Goal: Task Accomplishment & Management: Manage account settings

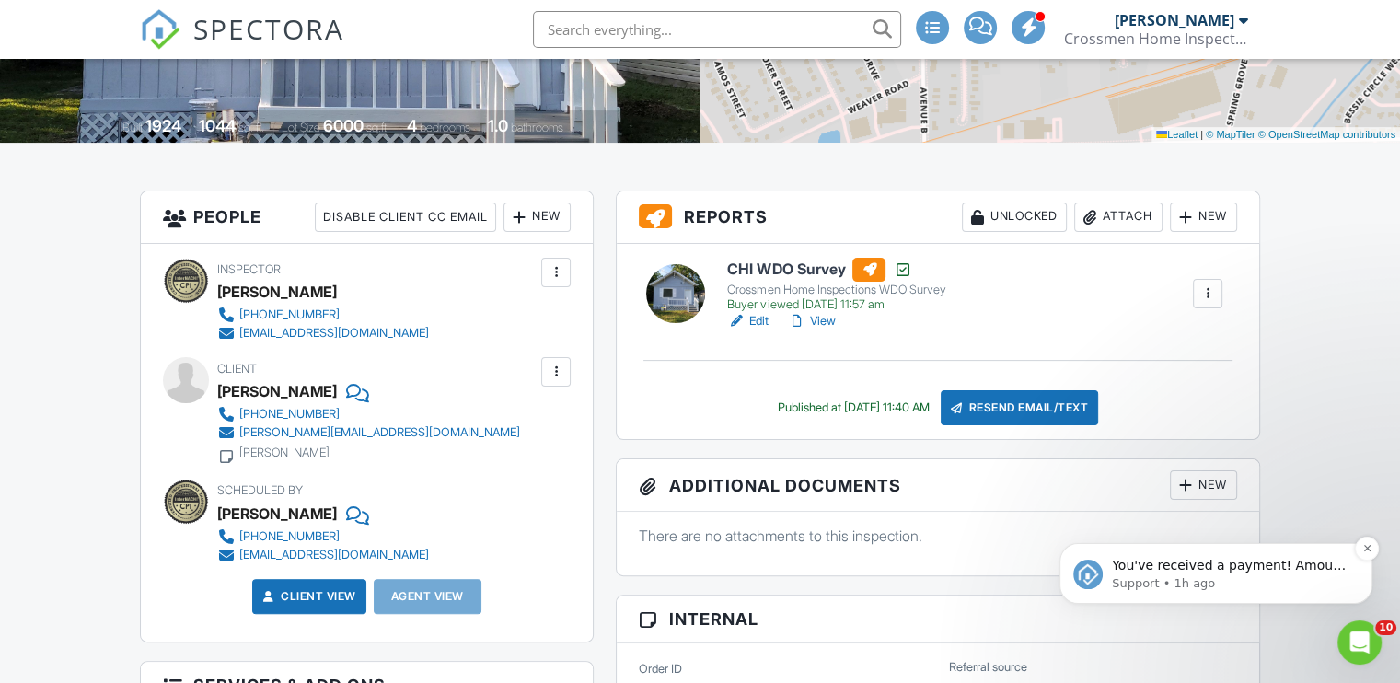
click at [1272, 577] on p "Support • 1h ago" at bounding box center [1230, 583] width 237 height 17
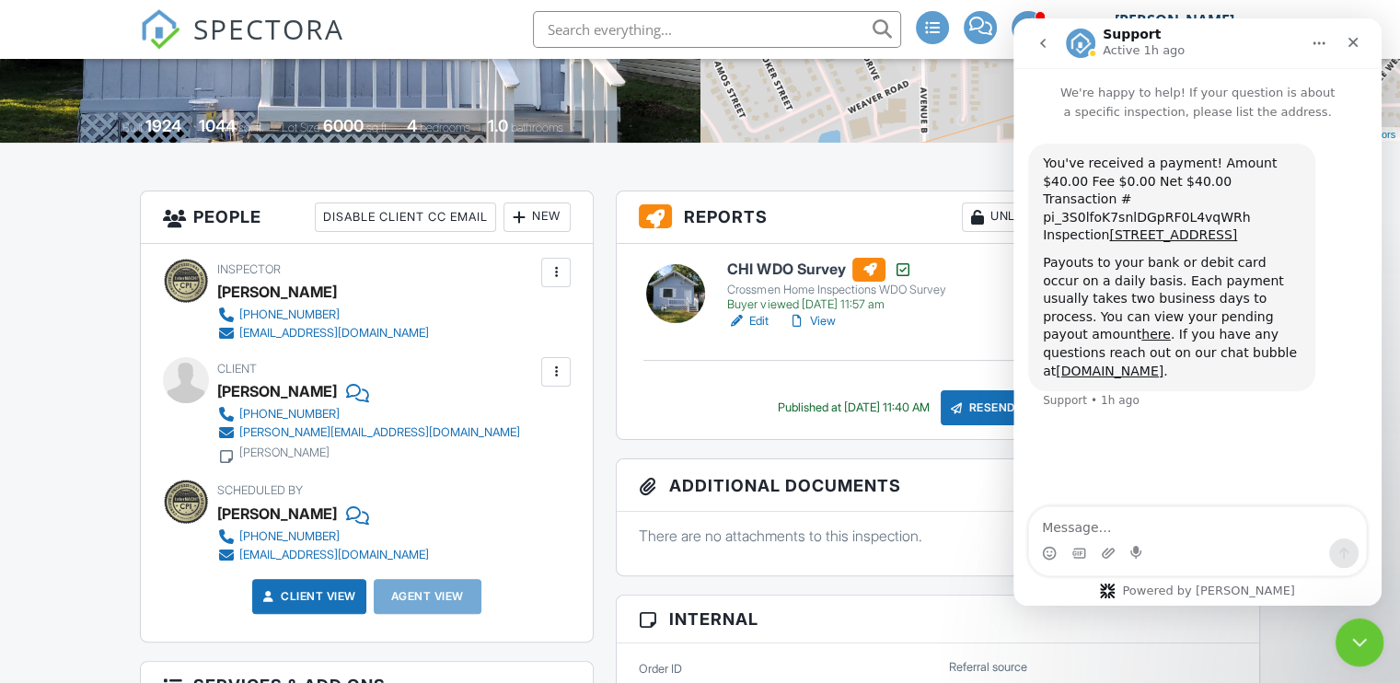
click at [1348, 634] on icon "Close Intercom Messenger" at bounding box center [1357, 640] width 22 height 22
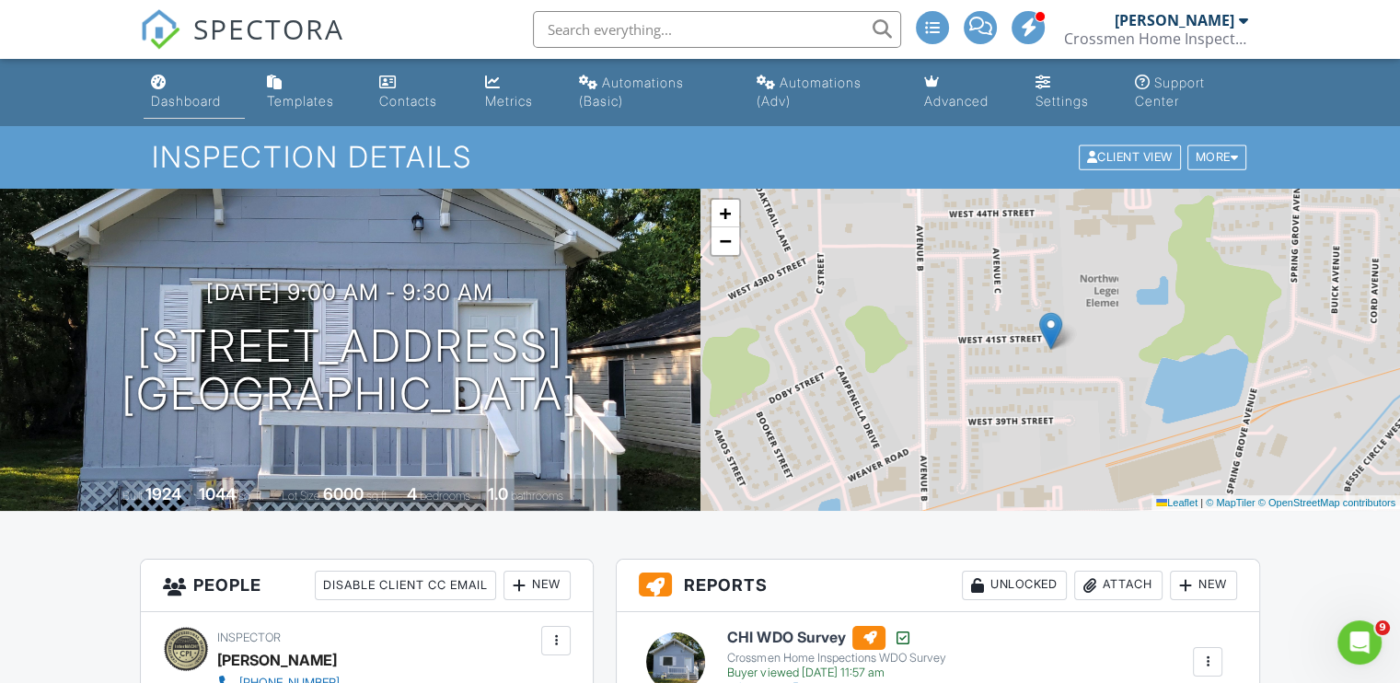
click at [177, 95] on div "Dashboard" at bounding box center [186, 101] width 70 height 16
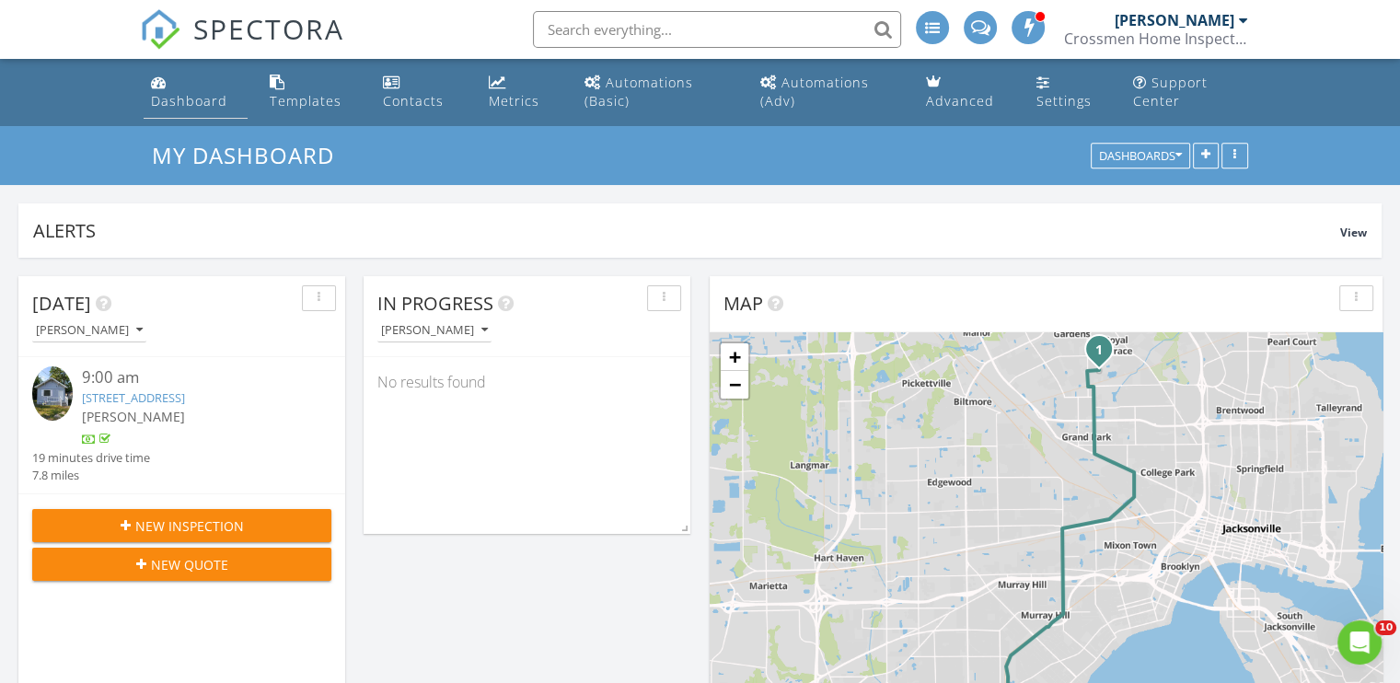
click at [191, 94] on div "Dashboard" at bounding box center [189, 100] width 76 height 17
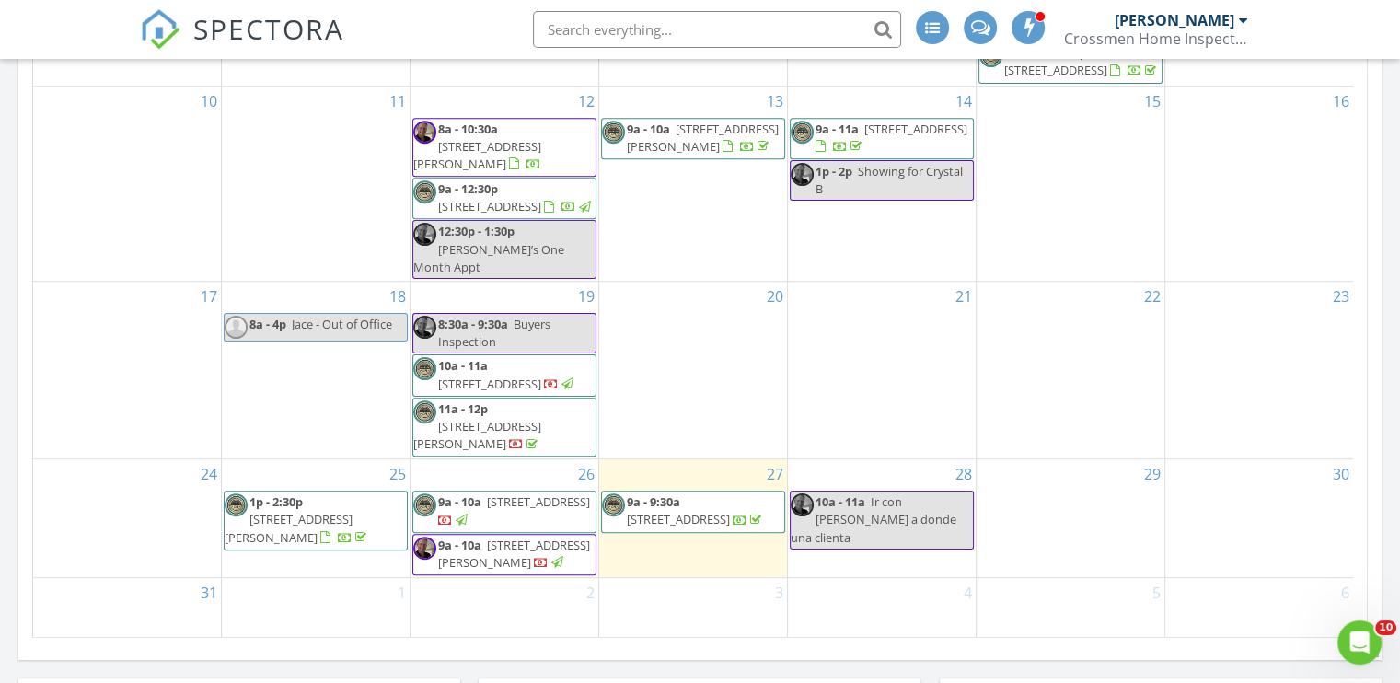
scroll to position [1105, 0]
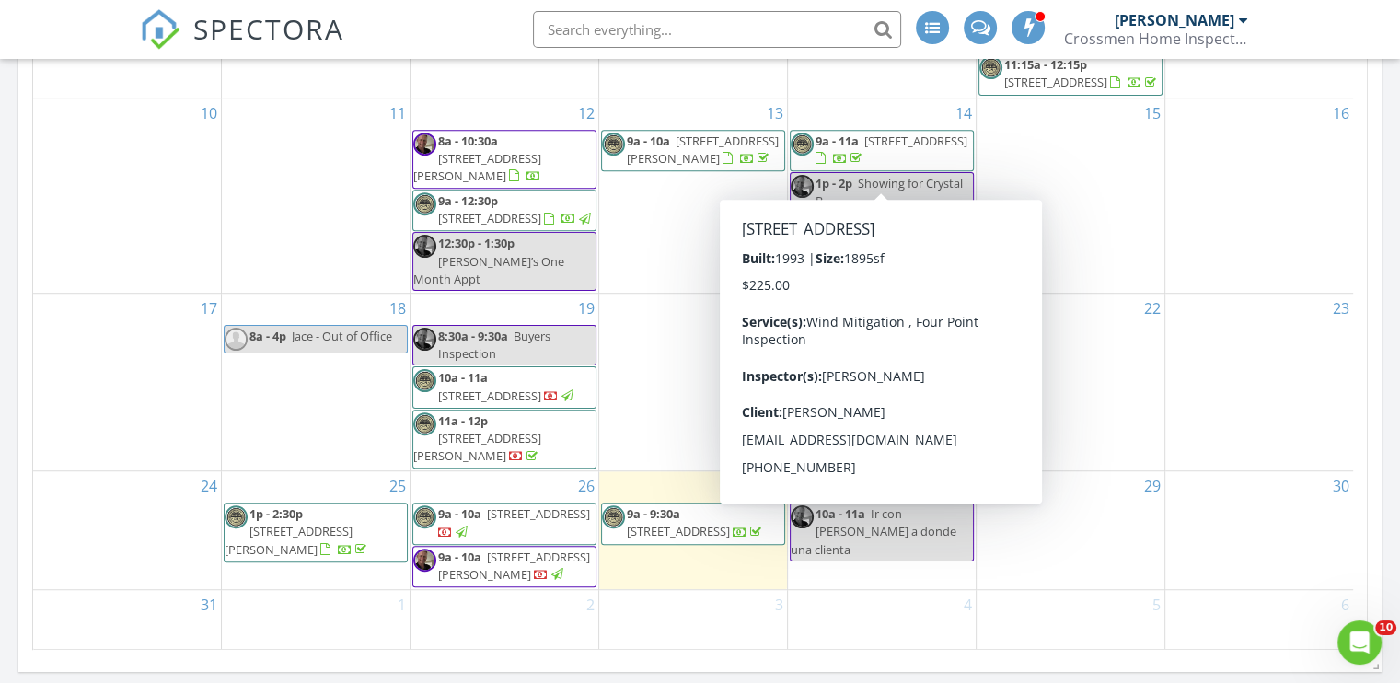
click at [1210, 27] on div "[PERSON_NAME]" at bounding box center [1175, 20] width 120 height 18
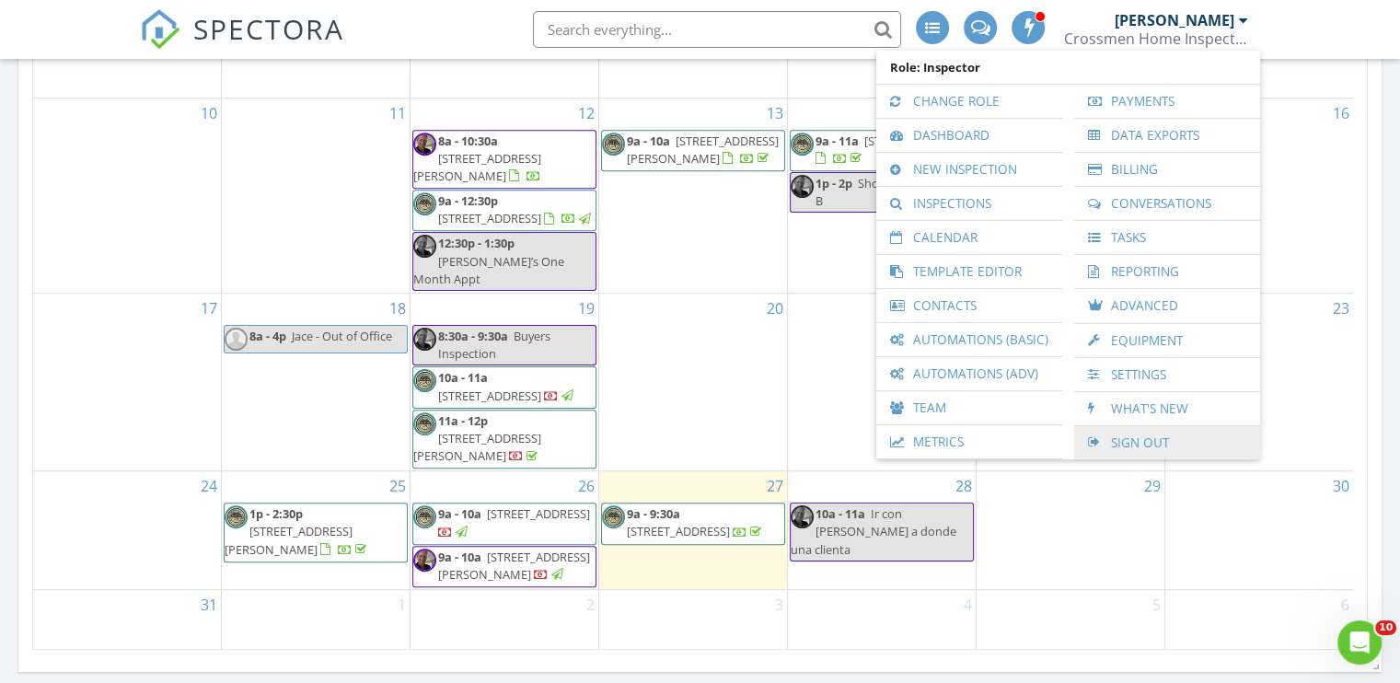
click at [1138, 441] on link "Sign Out" at bounding box center [1167, 442] width 168 height 33
